Goal: Entertainment & Leisure: Consume media (video, audio)

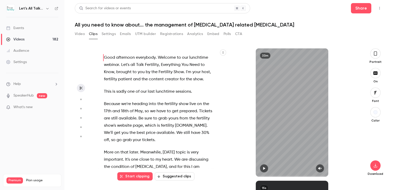
click at [22, 28] on div "Events" at bounding box center [15, 28] width 18 height 5
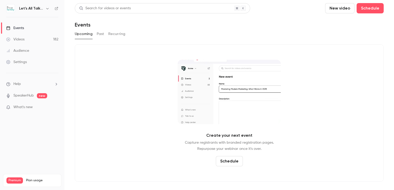
click at [47, 10] on button "button" at bounding box center [47, 8] width 6 height 6
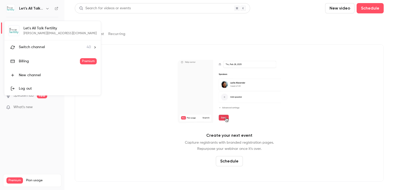
click at [44, 50] on li "Switch channel 40" at bounding box center [52, 48] width 97 height 14
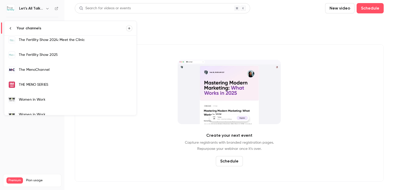
scroll to position [457, 0]
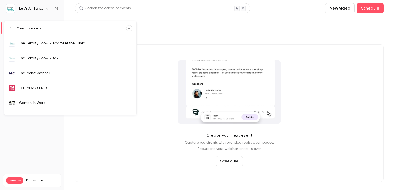
click at [52, 56] on div "The Fertility Show 2025" at bounding box center [76, 58] width 114 height 5
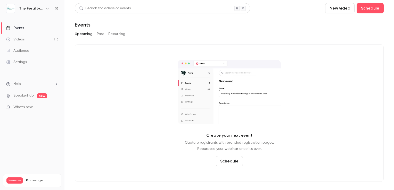
click at [29, 28] on link "Events" at bounding box center [32, 27] width 65 height 11
click at [22, 28] on div "Events" at bounding box center [15, 28] width 18 height 5
click at [47, 8] on icon "button" at bounding box center [47, 8] width 4 height 4
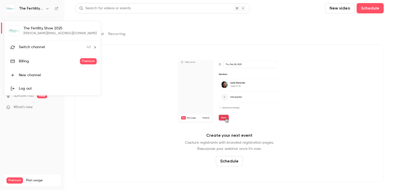
click at [36, 46] on span "Switch channel" at bounding box center [32, 47] width 26 height 5
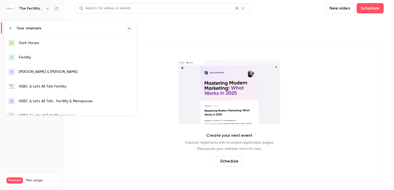
scroll to position [26, 0]
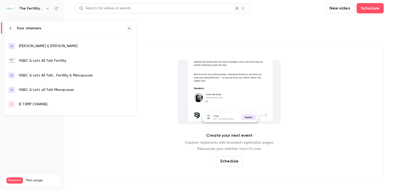
click at [37, 62] on div "HSBC & Let's All Talk Fertility" at bounding box center [76, 60] width 114 height 5
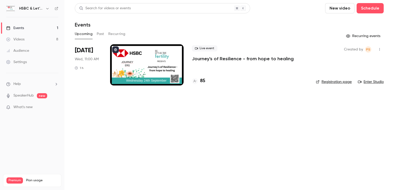
click at [47, 9] on icon "button" at bounding box center [47, 8] width 4 height 4
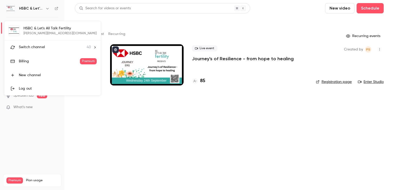
click at [32, 50] on li "Switch channel 40" at bounding box center [52, 48] width 97 height 14
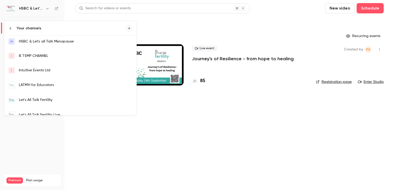
scroll to position [77, 0]
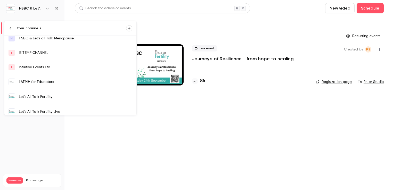
click at [47, 68] on div "Intuitive Events Ltd" at bounding box center [76, 67] width 114 height 5
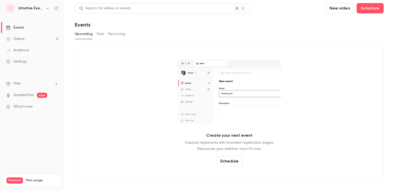
click at [47, 9] on icon "button" at bounding box center [47, 8] width 2 height 1
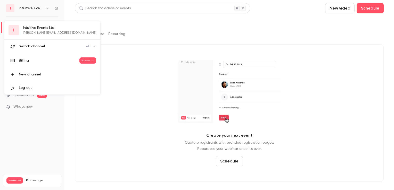
click at [36, 47] on span "Switch channel" at bounding box center [32, 46] width 26 height 5
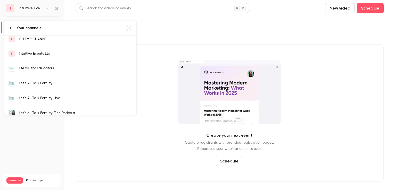
scroll to position [103, 0]
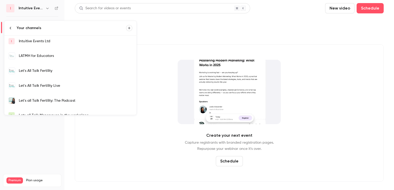
click at [48, 73] on div "Let's All Talk Fertility" at bounding box center [76, 70] width 114 height 5
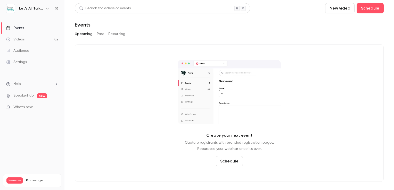
click at [46, 9] on icon "button" at bounding box center [47, 8] width 4 height 4
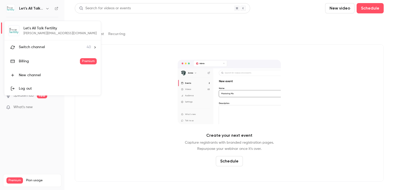
click at [28, 48] on span "Switch channel" at bounding box center [32, 47] width 26 height 5
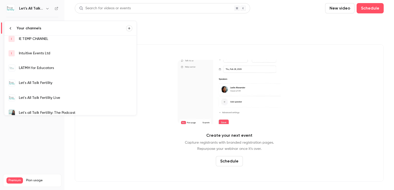
scroll to position [129, 0]
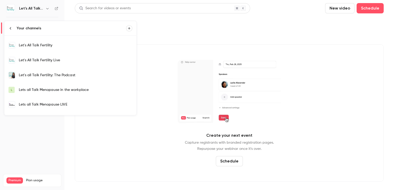
click at [40, 59] on div "Let's All Talk Fertility Live" at bounding box center [76, 60] width 114 height 5
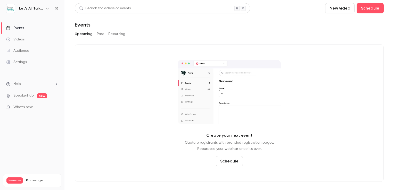
click at [47, 8] on icon "button" at bounding box center [47, 8] width 4 height 4
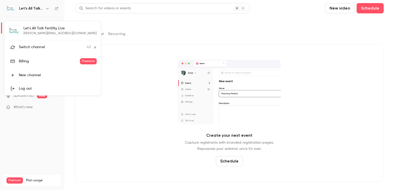
click at [36, 48] on span "Switch channel" at bounding box center [32, 47] width 26 height 5
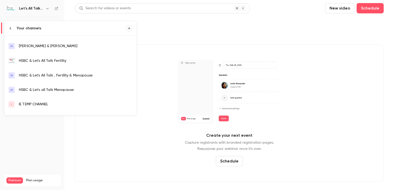
scroll to position [52, 0]
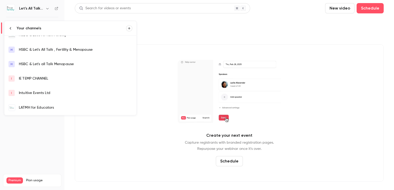
click at [41, 52] on div "HSBC & Let's All Talk , Fertility & Menopause" at bounding box center [76, 49] width 114 height 5
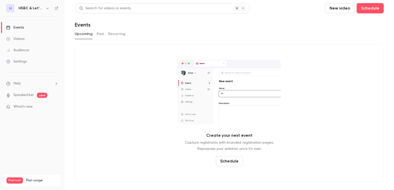
click at [46, 8] on icon "button" at bounding box center [47, 8] width 4 height 4
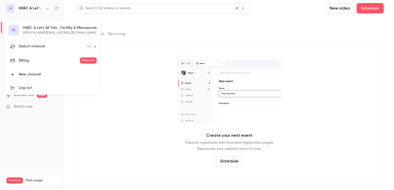
click at [34, 45] on span "Switch channel" at bounding box center [32, 46] width 26 height 5
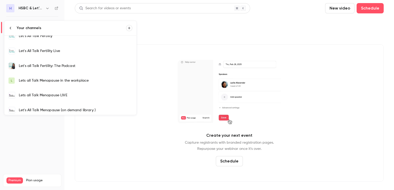
scroll to position [129, 0]
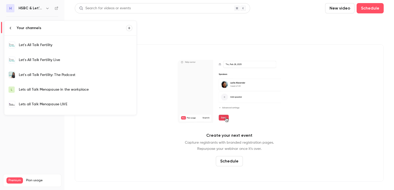
click at [47, 78] on link "Let's all Talk Fertility: The Podcast" at bounding box center [70, 75] width 132 height 15
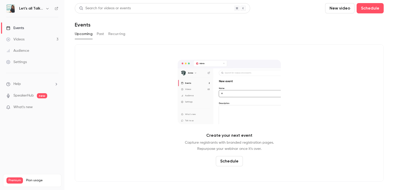
click at [46, 8] on icon "button" at bounding box center [47, 8] width 4 height 4
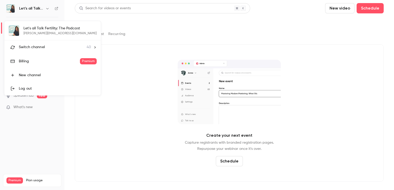
click at [42, 50] on li "Switch channel 40" at bounding box center [52, 48] width 97 height 14
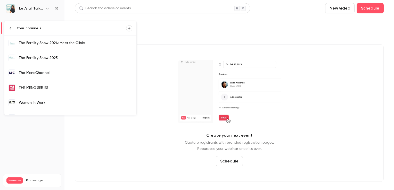
scroll to position [457, 0]
click at [56, 58] on div "The Fertility Show 2025" at bounding box center [76, 58] width 114 height 5
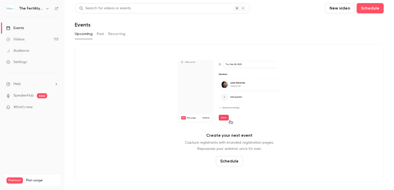
click at [101, 34] on button "Past" at bounding box center [100, 34] width 7 height 8
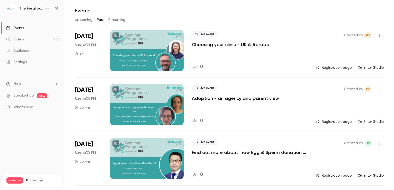
scroll to position [26, 0]
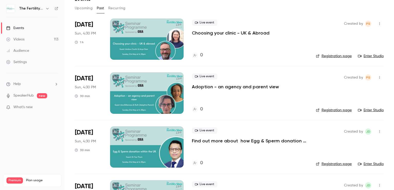
click at [154, 77] on div at bounding box center [147, 93] width 74 height 41
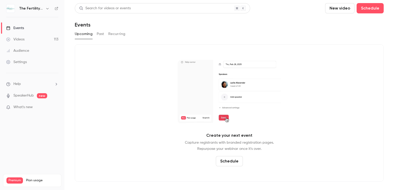
click at [19, 39] on div "Videos" at bounding box center [15, 39] width 18 height 5
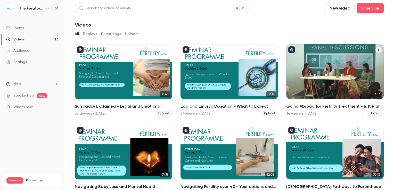
click at [326, 69] on div "Going Abroad for Fertility Treatment - Is It Right for You?" at bounding box center [335, 71] width 98 height 55
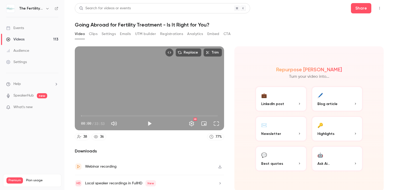
click at [93, 34] on button "Clips" at bounding box center [93, 34] width 9 height 8
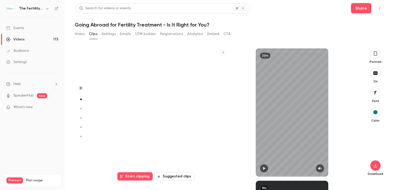
scroll to position [133, 0]
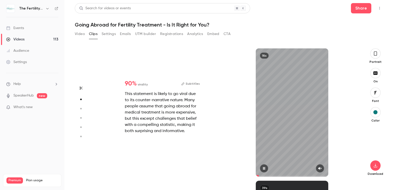
click at [321, 169] on icon "button" at bounding box center [319, 169] width 3 height 3
type input "***"
drag, startPoint x: 282, startPoint y: 176, endPoint x: 254, endPoint y: 175, distance: 27.4
click at [254, 175] on div "18s" at bounding box center [292, 113] width 130 height 129
type input "*"
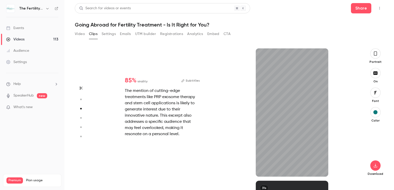
scroll to position [265, 0]
click at [321, 170] on icon "button" at bounding box center [320, 169] width 4 height 4
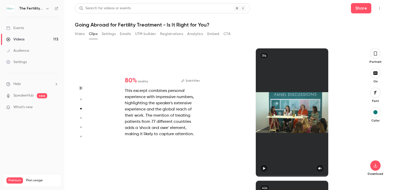
type input "*"
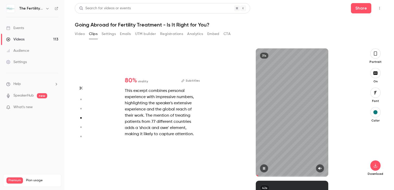
click at [321, 169] on icon "button" at bounding box center [319, 169] width 3 height 3
type input "***"
type input "*"
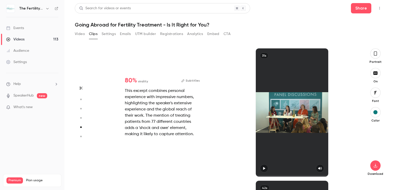
scroll to position [531, 0]
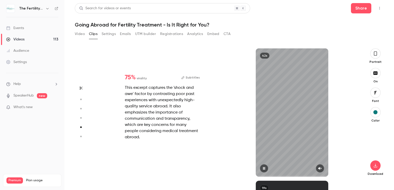
click at [320, 168] on icon "button" at bounding box center [319, 169] width 3 height 3
type input "***"
type input "*"
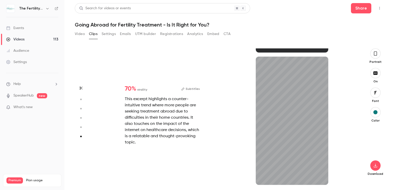
scroll to position [656, 0]
click at [320, 177] on icon "button" at bounding box center [319, 177] width 3 height 3
type input "*"
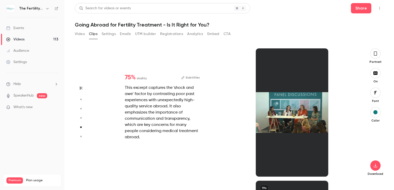
scroll to position [531, 0]
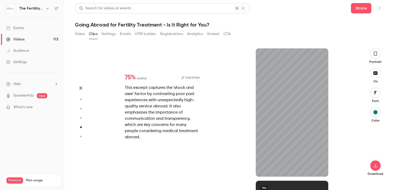
type input "*"
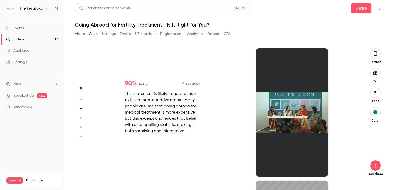
type input "*"
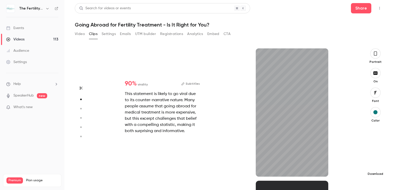
click at [377, 167] on icon "button" at bounding box center [376, 166] width 6 height 4
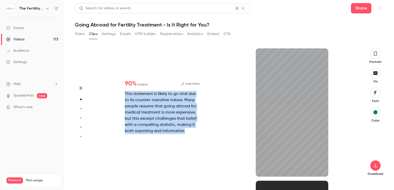
drag, startPoint x: 182, startPoint y: 130, endPoint x: 125, endPoint y: 95, distance: 66.8
click at [125, 95] on div "90 % virality Subtitles This statement is likely to go viral due to its counter…" at bounding box center [163, 108] width 92 height 70
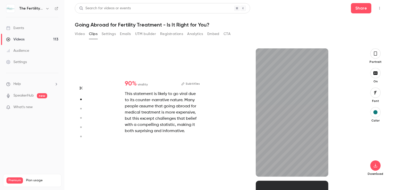
drag, startPoint x: 125, startPoint y: 95, endPoint x: 152, endPoint y: 98, distance: 27.7
drag, startPoint x: 152, startPoint y: 98, endPoint x: 200, endPoint y: 140, distance: 63.4
click at [200, 140] on div "90 % virality Subtitles This statement is likely to go viral due to its counter…" at bounding box center [163, 108] width 92 height 70
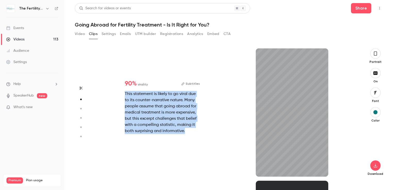
drag, startPoint x: 195, startPoint y: 133, endPoint x: 124, endPoint y: 93, distance: 81.7
click at [124, 93] on div "90 % virality Subtitles This statement is likely to go viral due to its counter…" at bounding box center [163, 108] width 92 height 70
copy div "This statement is likely to go viral due to its counter-narrative nature. Many …"
type input "****"
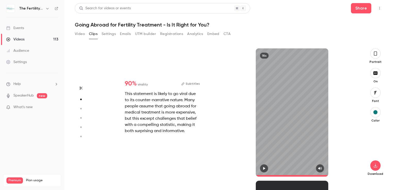
click at [79, 35] on button "Video" at bounding box center [80, 34] width 10 height 8
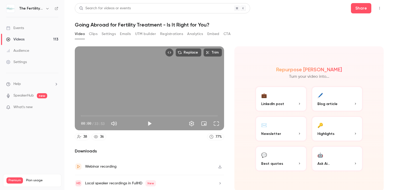
click at [108, 33] on button "Settings" at bounding box center [109, 34] width 14 height 8
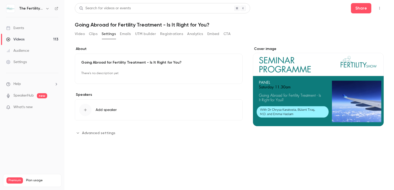
drag, startPoint x: 295, startPoint y: 113, endPoint x: 285, endPoint y: 112, distance: 10.2
click at [285, 112] on div "Cover image" at bounding box center [318, 86] width 131 height 80
click at [0, 0] on input "Cover image" at bounding box center [0, 0] width 0 height 0
click at [93, 35] on button "Clips" at bounding box center [93, 34] width 9 height 8
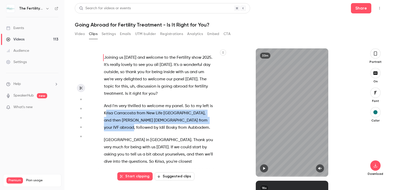
drag, startPoint x: 171, startPoint y: 119, endPoint x: 110, endPoint y: 114, distance: 61.2
click at [110, 114] on p "And I'm very thrilled to welcome my panel . So to my left is [PERSON_NAME] from…" at bounding box center [158, 117] width 109 height 29
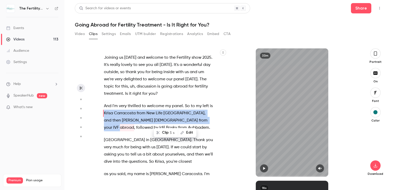
drag, startPoint x: 110, startPoint y: 114, endPoint x: 114, endPoint y: 114, distance: 3.4
copy p "[PERSON_NAME] from New Life Greece , and then [PERSON_NAME] from your IVF"
type input "****"
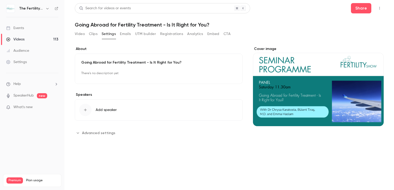
click at [23, 38] on div "Videos" at bounding box center [15, 39] width 18 height 5
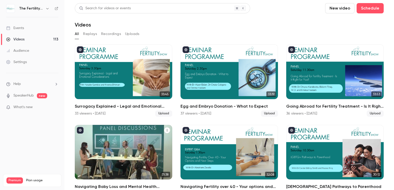
click at [114, 145] on div "Navigating Baby Loss and Mental Health Support" at bounding box center [124, 152] width 98 height 55
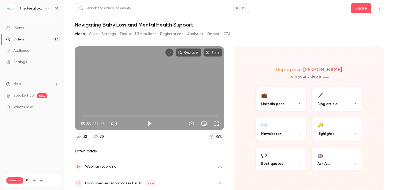
click at [268, 159] on button "💬 Best quotes" at bounding box center [281, 159] width 52 height 26
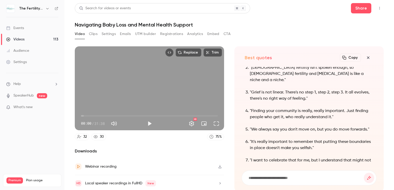
scroll to position [-26, 0]
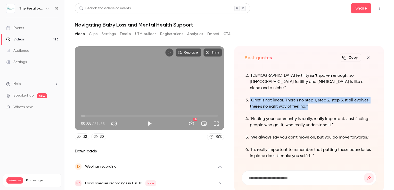
drag, startPoint x: 325, startPoint y: 101, endPoint x: 245, endPoint y: 94, distance: 80.8
click at [250, 98] on li ""Grief is not linear. There's no step 1, step 2, step 3. It all evolves, there'…" at bounding box center [312, 104] width 124 height 12
copy p ""Grief is not linear. There's no step 1, step 2, step 3. It all evolves, there'…"
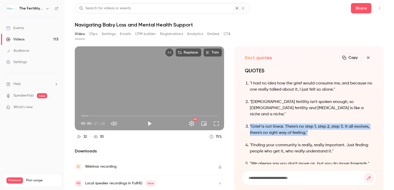
scroll to position [-53, 0]
click at [96, 35] on button "Clips" at bounding box center [93, 34] width 9 height 8
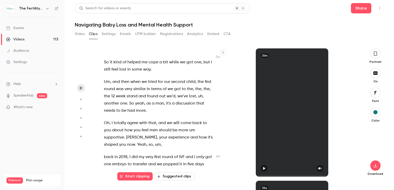
scroll to position [1084, 0]
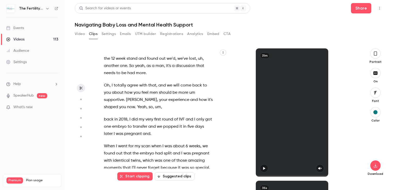
click at [222, 54] on icon "button" at bounding box center [223, 52] width 3 height 3
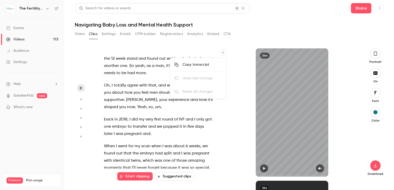
click at [196, 65] on div "Copy transcript" at bounding box center [202, 64] width 39 height 5
click at [113, 35] on button "Settings" at bounding box center [109, 34] width 14 height 8
